Goal: Book appointment/travel/reservation

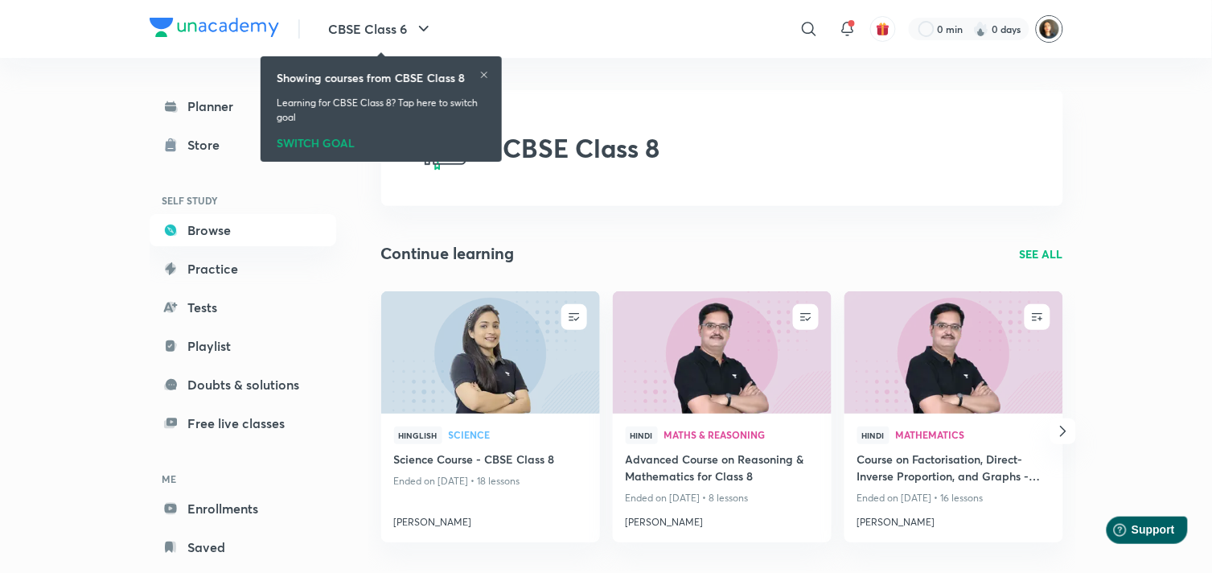
click at [1058, 28] on img at bounding box center [1049, 28] width 27 height 27
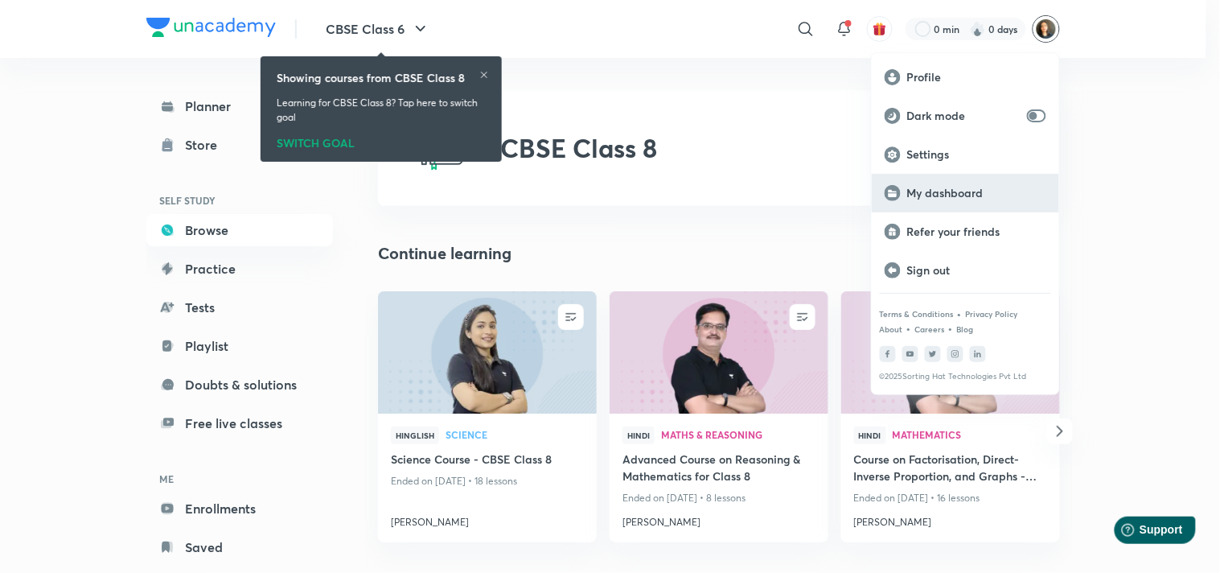
click at [977, 196] on p "My dashboard" at bounding box center [976, 193] width 139 height 14
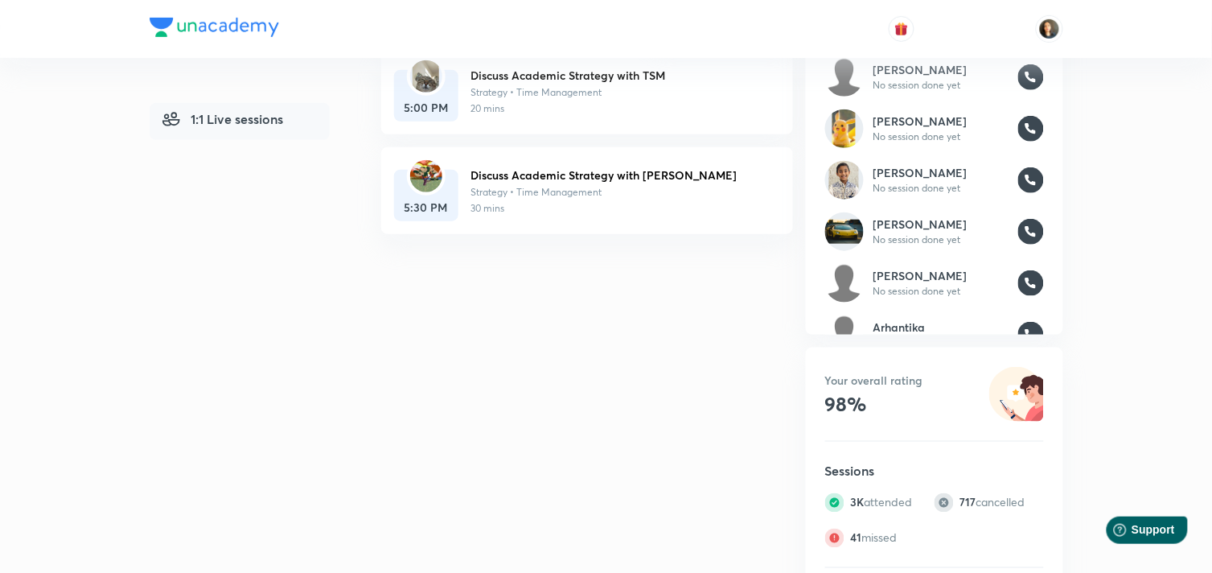
scroll to position [179, 0]
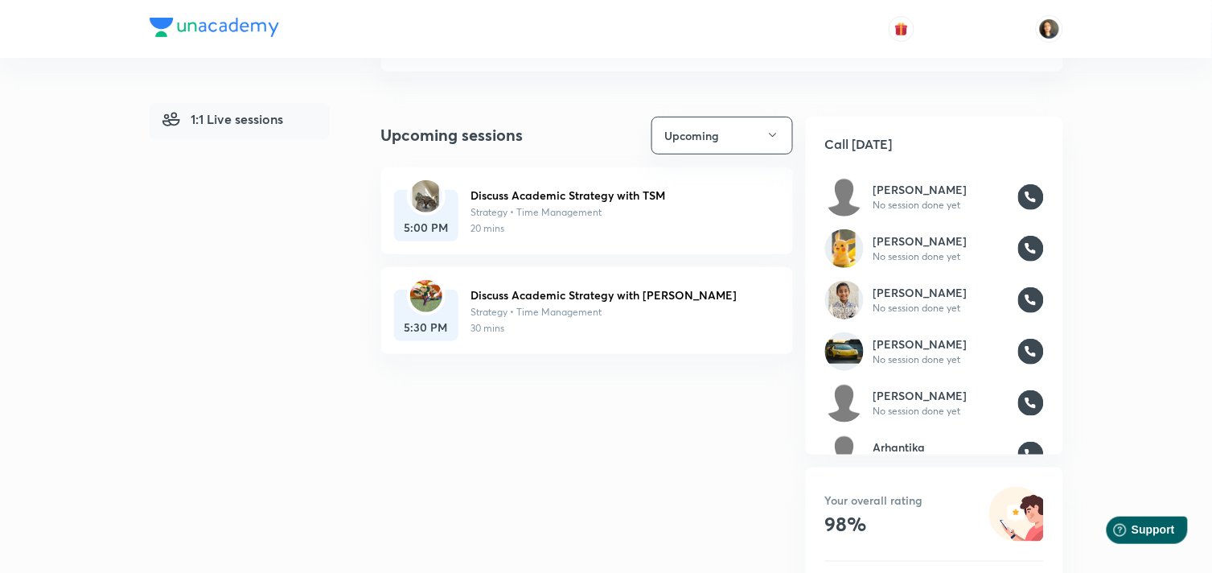
click at [551, 193] on h6 "Discuss Academic Strategy with TSM" at bounding box center [619, 195] width 296 height 17
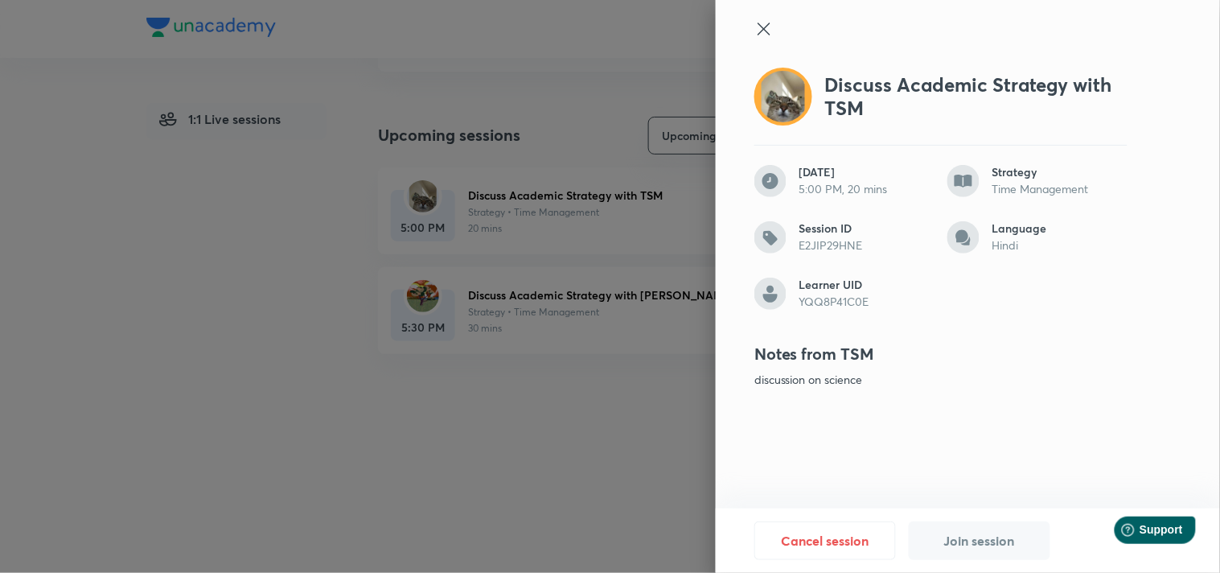
click at [764, 20] on icon at bounding box center [764, 28] width 19 height 19
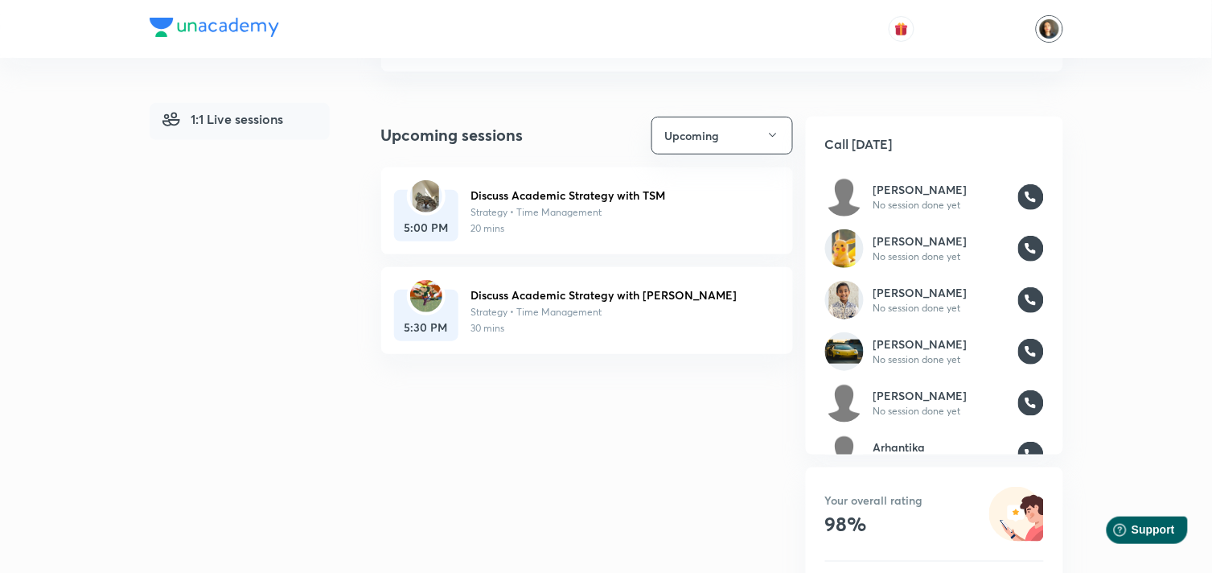
click at [1049, 29] on img at bounding box center [1049, 28] width 27 height 27
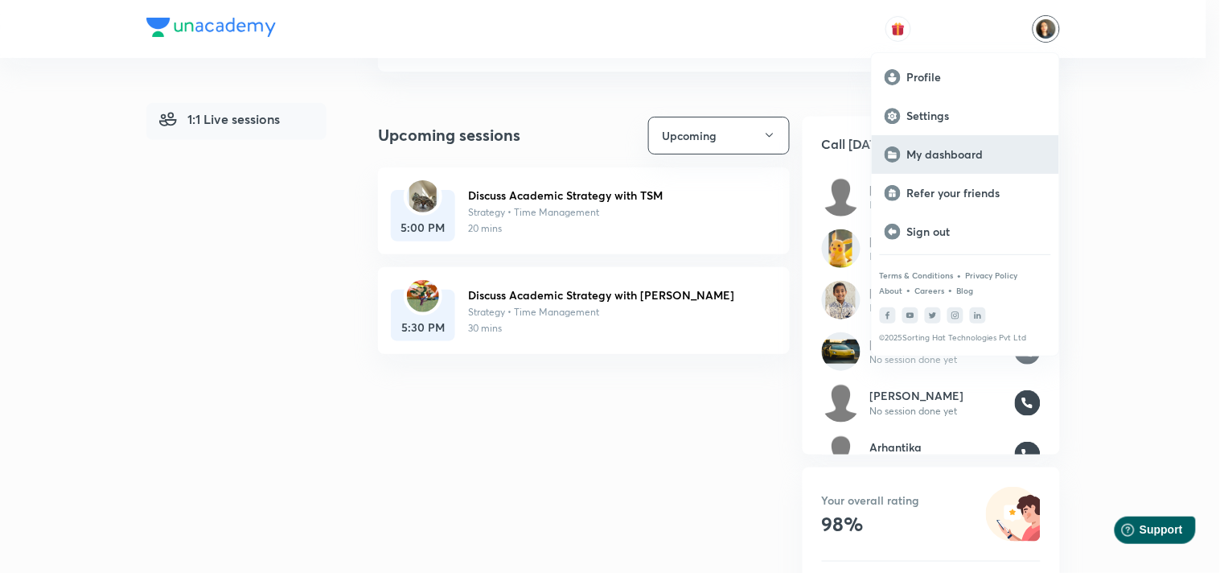
click at [987, 162] on div "My dashboard" at bounding box center [965, 154] width 187 height 39
